Goal: Information Seeking & Learning: Learn about a topic

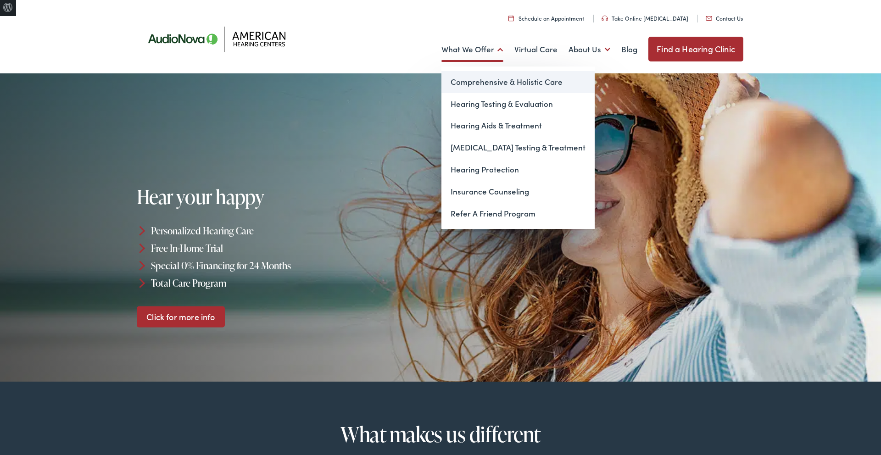
click at [459, 78] on link "Comprehensive & Holistic Care" at bounding box center [517, 82] width 153 height 22
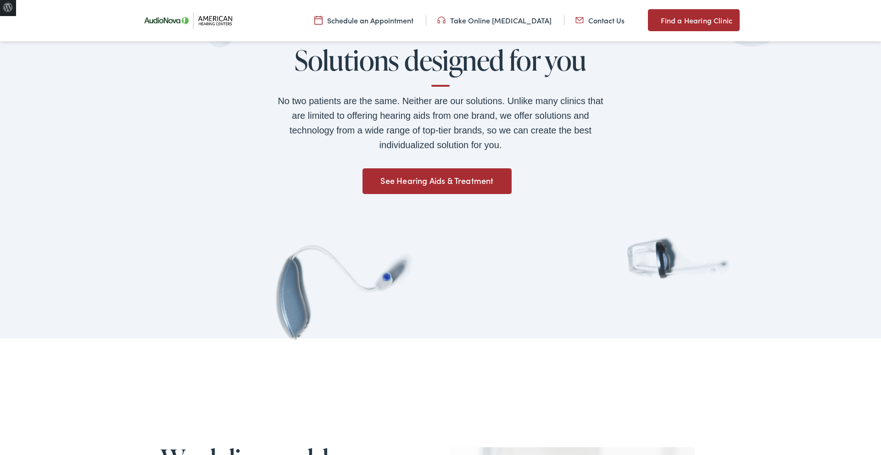
scroll to position [771, 0]
click at [420, 183] on link "See Hearing Aids & Treatment" at bounding box center [437, 181] width 149 height 26
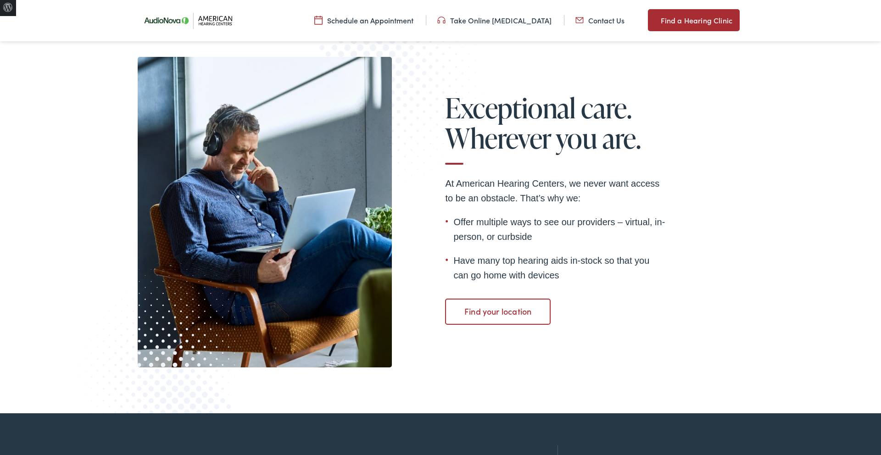
scroll to position [1603, 0]
